Goal: Transaction & Acquisition: Purchase product/service

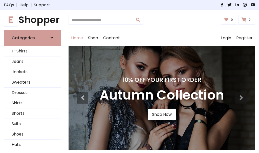
click at [129, 76] on h4 "10% Off Your First Order" at bounding box center [162, 79] width 124 height 7
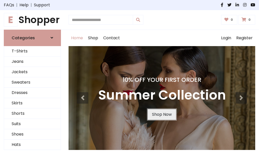
click at [161, 114] on link "Shop Now" at bounding box center [162, 114] width 28 height 11
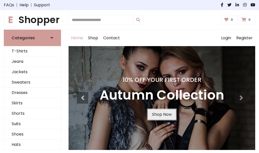
click at [161, 114] on link "Shop Now" at bounding box center [162, 114] width 28 height 11
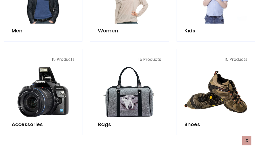
scroll to position [504, 0]
